Goal: Transaction & Acquisition: Purchase product/service

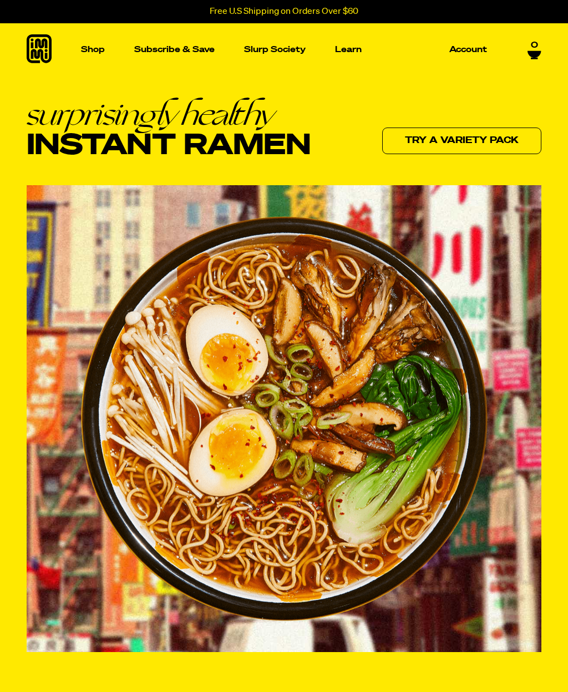
click at [90, 51] on p "Shop" at bounding box center [93, 49] width 24 height 8
click at [210, 158] on img "Main navigation" at bounding box center [214, 149] width 104 height 104
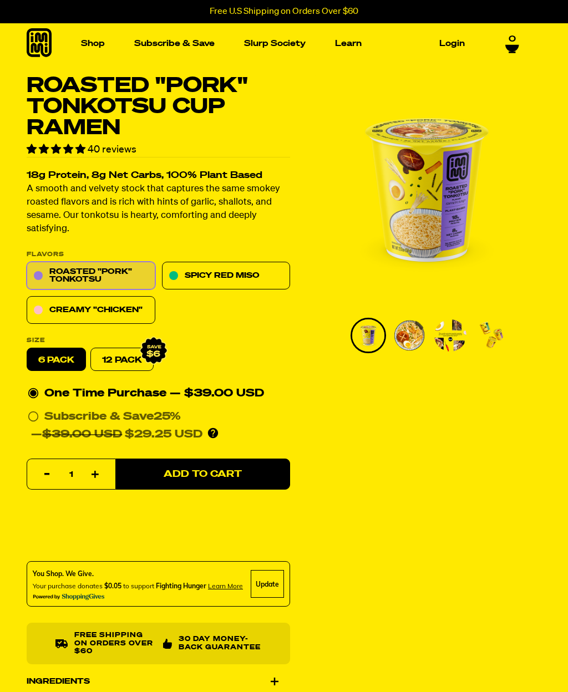
click at [82, 308] on link "Creamy "Chicken"" at bounding box center [91, 311] width 129 height 28
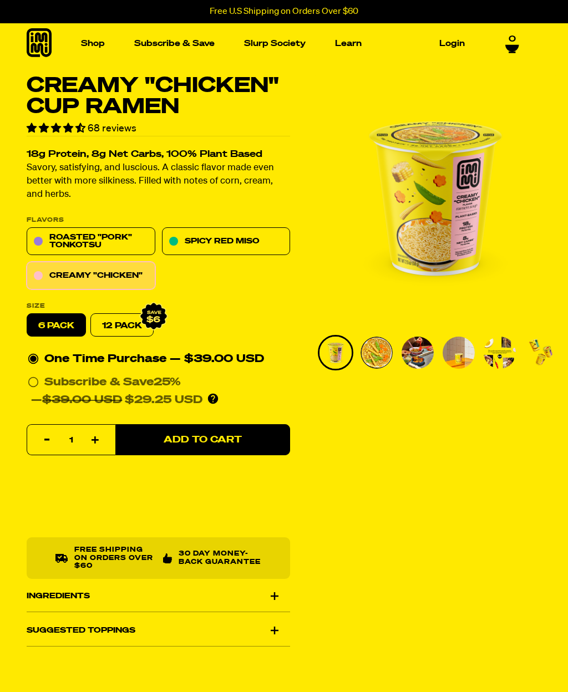
click at [74, 143] on img "Main navigation" at bounding box center [73, 137] width 104 height 104
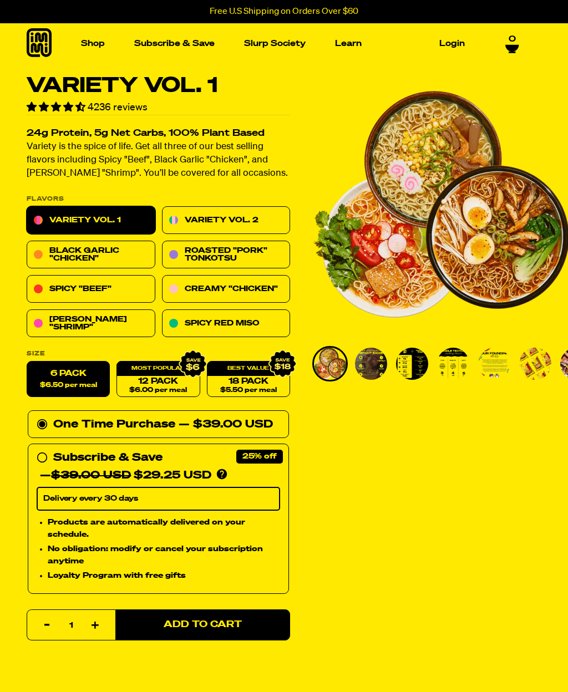
click at [355, 140] on img "Main navigation" at bounding box center [354, 137] width 104 height 104
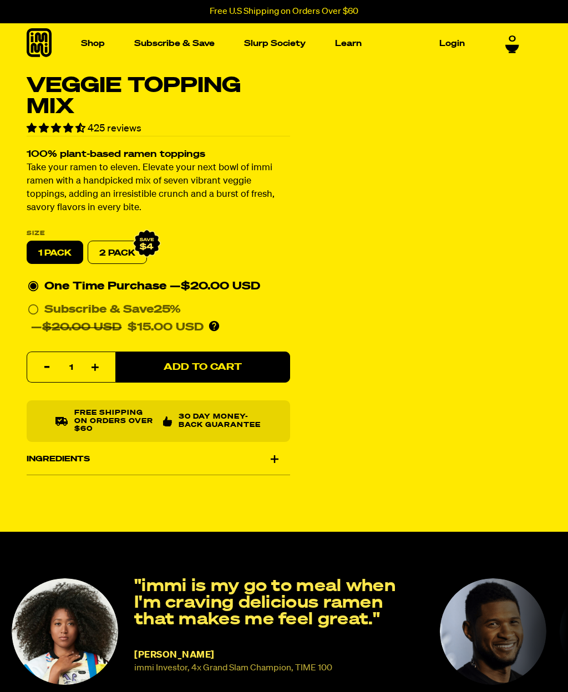
click at [277, 447] on div "Ingredients" at bounding box center [159, 459] width 264 height 31
